Goal: Task Accomplishment & Management: Complete application form

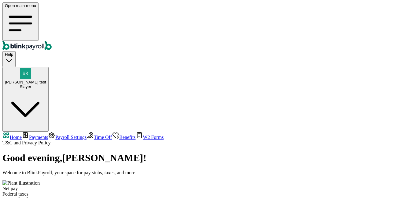
select select "2025"
click at [46, 80] on div "[PERSON_NAME] test Slayer" at bounding box center [25, 84] width 41 height 9
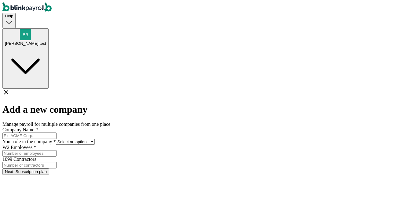
click at [56, 133] on input "Company Name *" at bounding box center [29, 136] width 54 height 6
type input "Test new comp of emp"
click at [95, 139] on select "Select an option Business owner HR CPA / Accountant Other" at bounding box center [75, 142] width 39 height 6
select select "owner"
click at [95, 139] on select "Select an option Business owner HR CPA / Accountant Other" at bounding box center [75, 142] width 39 height 6
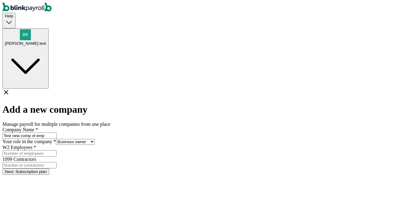
click at [56, 151] on input "W2 Employees *" at bounding box center [29, 154] width 54 height 6
click at [56, 162] on input "1099 Contractors" at bounding box center [29, 165] width 54 height 6
type input "1"
click at [49, 169] on button "Next: Subscription plan" at bounding box center [25, 172] width 47 height 6
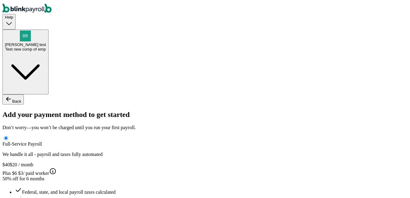
type input "Atul"
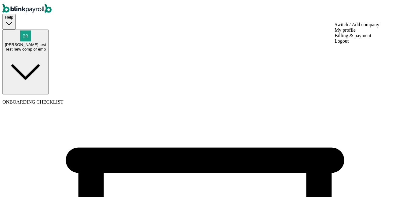
click at [46, 46] on div "Test new comp of emp" at bounding box center [25, 48] width 41 height 5
click at [46, 29] on div "Branko test Test new comp of emp" at bounding box center [25, 39] width 41 height 21
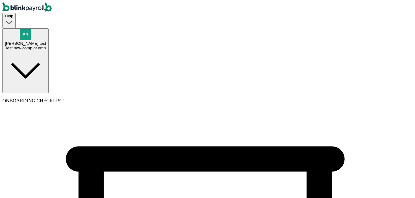
drag, startPoint x: 138, startPoint y: 77, endPoint x: 196, endPoint y: 78, distance: 58.3
drag, startPoint x: 196, startPoint y: 78, endPoint x: 180, endPoint y: 93, distance: 22.5
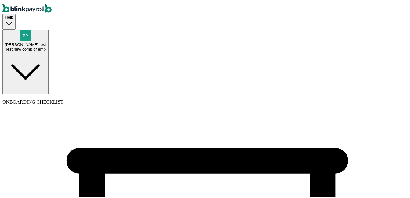
click at [46, 46] on div "Test new comp of emp" at bounding box center [25, 48] width 41 height 5
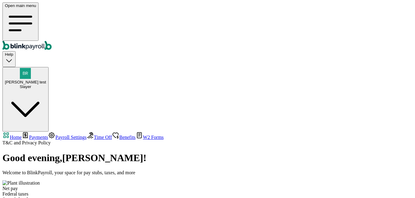
select select "2025"
click at [46, 80] on span "[PERSON_NAME] test" at bounding box center [25, 82] width 41 height 5
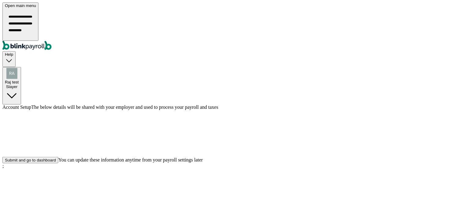
click at [56, 163] on div "Submit and go to dashboard" at bounding box center [30, 160] width 51 height 5
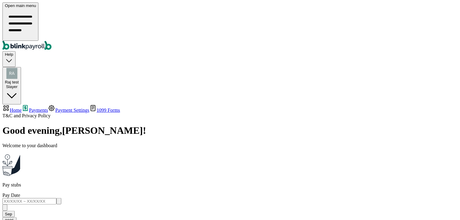
click at [19, 80] on span "Raj test" at bounding box center [12, 82] width 14 height 5
drag, startPoint x: 260, startPoint y: 115, endPoint x: 259, endPoint y: 119, distance: 4.4
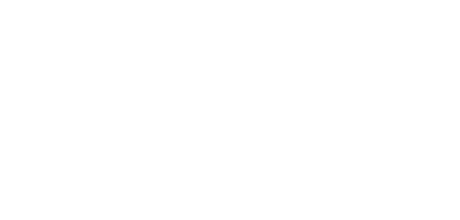
select select "2025"
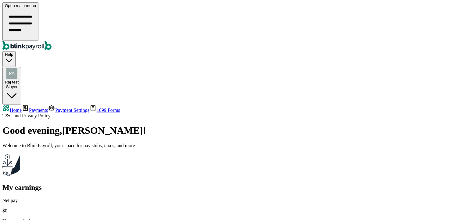
click at [31, 108] on span "Payments" at bounding box center [38, 110] width 19 height 5
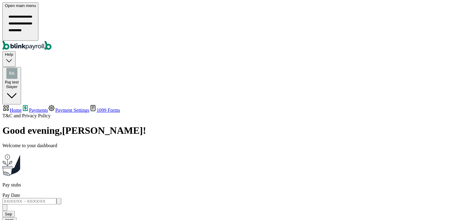
click at [55, 108] on span "Payment Settings" at bounding box center [72, 110] width 34 height 5
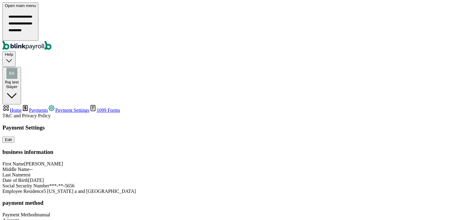
click at [97, 108] on span "1099 Forms" at bounding box center [109, 110] width 24 height 5
click at [22, 108] on span "Home" at bounding box center [16, 110] width 12 height 5
select select "2025"
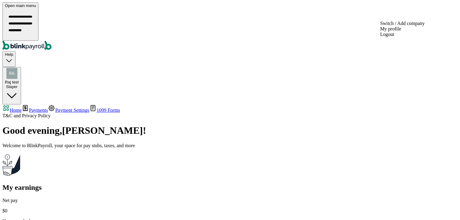
click at [19, 80] on span "Raj test" at bounding box center [12, 82] width 14 height 5
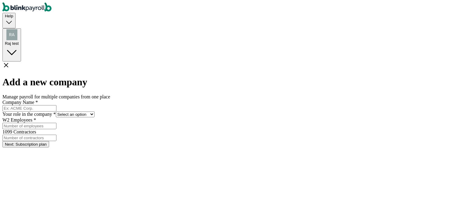
click at [56, 105] on input "Company Name *" at bounding box center [29, 108] width 54 height 6
type input "Raj enterprises"
click at [95, 112] on select "Select an option Business owner HR CPA / Accountant Other" at bounding box center [75, 115] width 39 height 6
select select "owner"
click at [95, 112] on select "Select an option Business owner HR CPA / Accountant Other" at bounding box center [75, 115] width 39 height 6
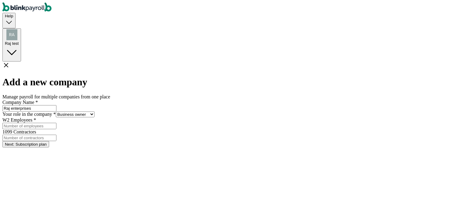
click at [56, 129] on input "W2 Employees *" at bounding box center [29, 126] width 54 height 6
drag, startPoint x: 244, startPoint y: 130, endPoint x: 247, endPoint y: 133, distance: 4.2
click at [56, 135] on input "1099 Contractors" at bounding box center [29, 138] width 54 height 6
click at [245, 143] on form "Company Name * Raj enterprises Your role in the company * Select an option Busi…" at bounding box center [230, 124] width 456 height 48
click at [56, 135] on input "1099 Contractors" at bounding box center [29, 138] width 54 height 6
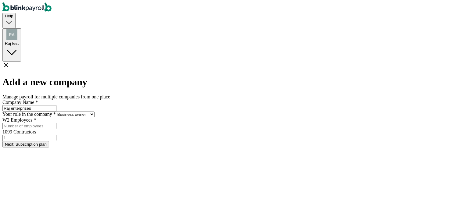
type input "1"
click at [49, 148] on button "Next: Subscription plan" at bounding box center [25, 144] width 47 height 6
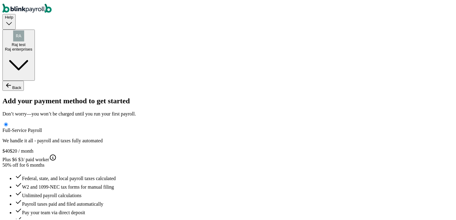
drag, startPoint x: 252, startPoint y: 133, endPoint x: 245, endPoint y: 130, distance: 7.3
type input "atul"
drag, startPoint x: 258, startPoint y: 168, endPoint x: 259, endPoint y: 165, distance: 3.1
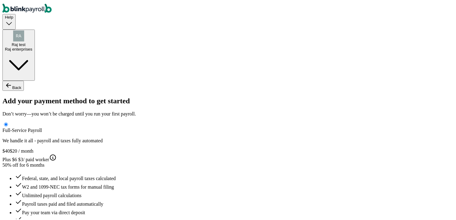
click at [32, 46] on div "Raj enterprises" at bounding box center [18, 48] width 27 height 5
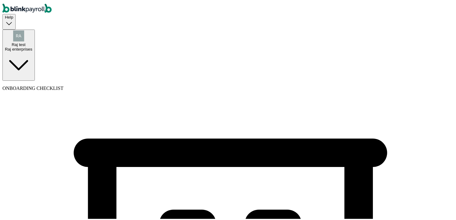
click at [32, 41] on div "Raj test Raj enterprises" at bounding box center [18, 45] width 27 height 9
click at [25, 41] on span "Raj test" at bounding box center [19, 43] width 14 height 5
click at [32, 29] on div "Raj test Raj enterprises" at bounding box center [18, 39] width 27 height 21
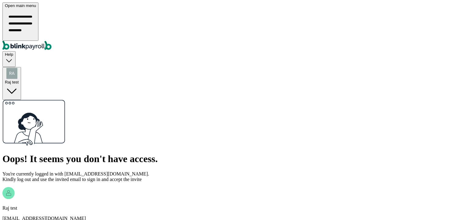
click at [276, 187] on div "Raj test raj@testtoday.cc Logout" at bounding box center [230, 209] width 456 height 45
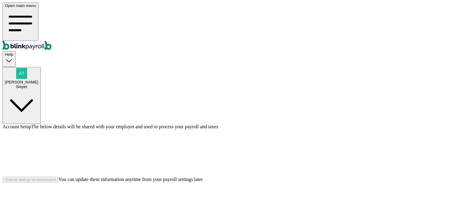
click at [38, 80] on span "[PERSON_NAME]" at bounding box center [22, 82] width 34 height 5
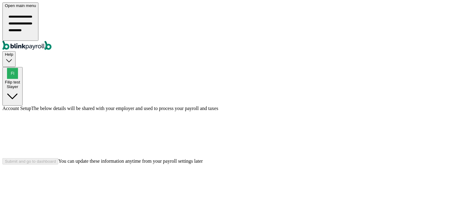
drag, startPoint x: 434, startPoint y: 65, endPoint x: 374, endPoint y: 67, distance: 60.2
click at [434, 111] on div at bounding box center [230, 134] width 456 height 47
click at [274, 165] on div "Submit and go to dashboard You can update these information anytime from your p…" at bounding box center [230, 161] width 456 height 6
click at [20, 85] on div "Slayer" at bounding box center [12, 87] width 15 height 5
click at [20, 80] on span "Filip test" at bounding box center [12, 82] width 15 height 5
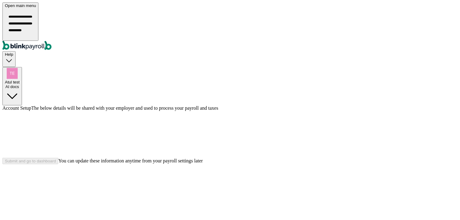
click at [20, 80] on div "Atul test AI docs" at bounding box center [12, 84] width 15 height 9
